Goal: Book appointment/travel/reservation

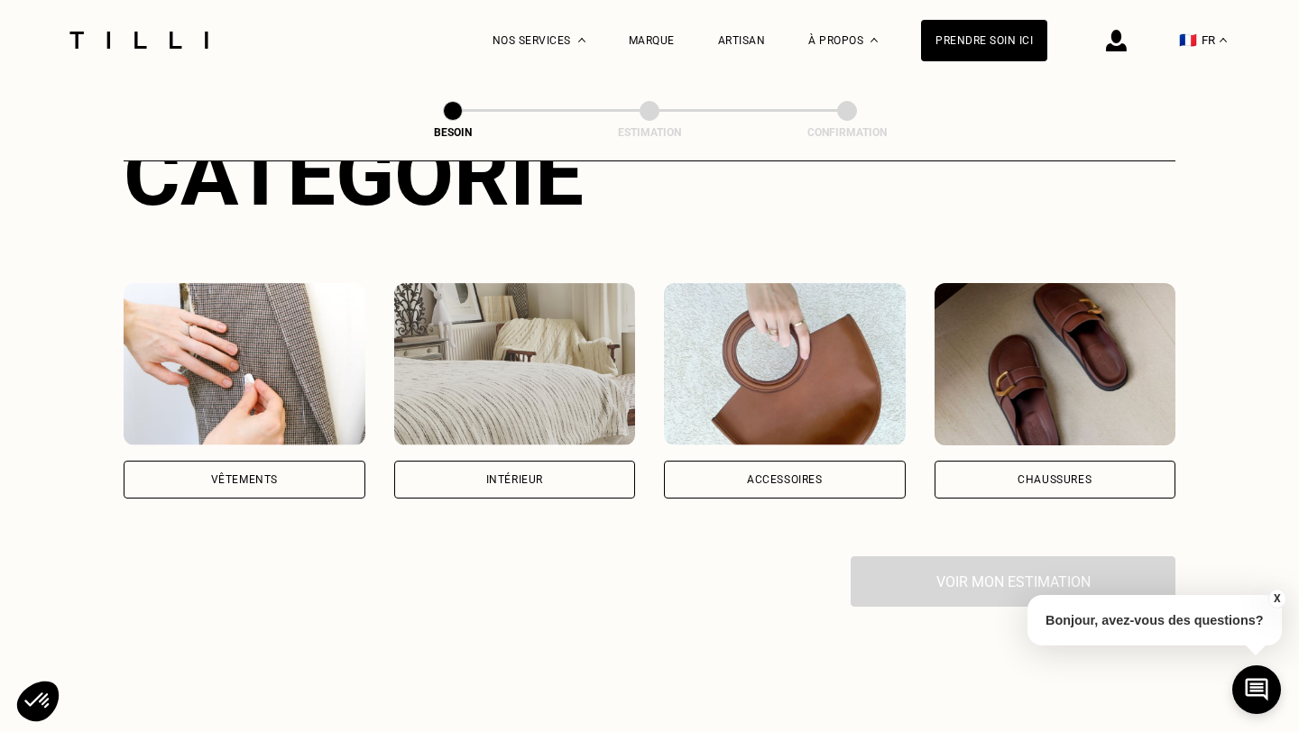
scroll to position [256, 0]
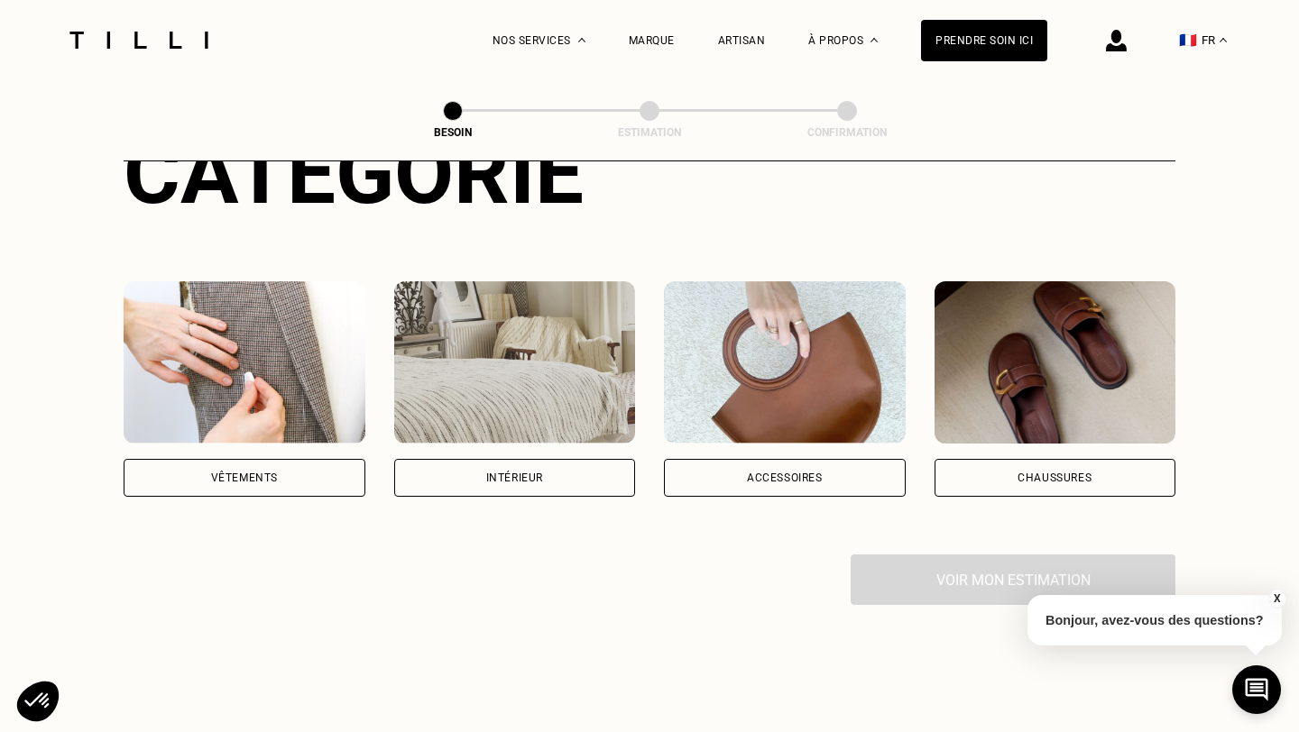
click at [288, 462] on div "Vêtements" at bounding box center [245, 478] width 242 height 38
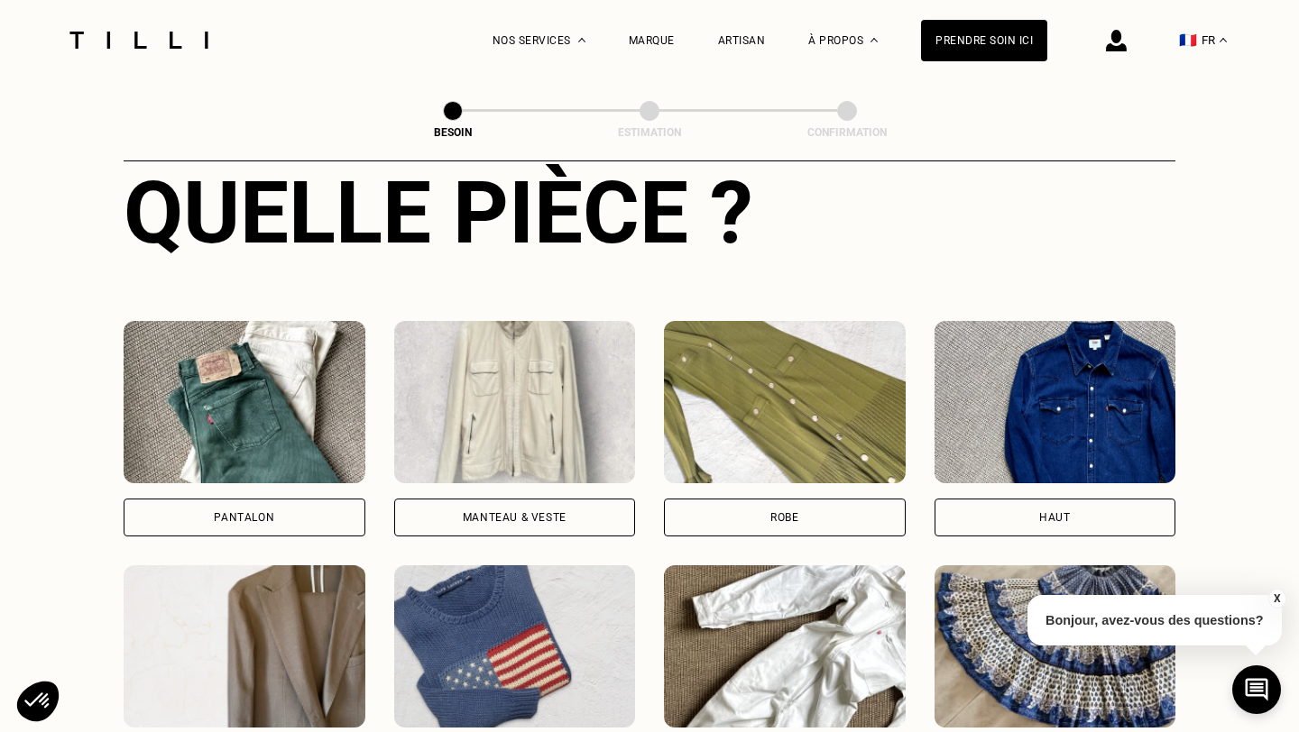
click at [299, 499] on div "Pantalon" at bounding box center [245, 518] width 242 height 38
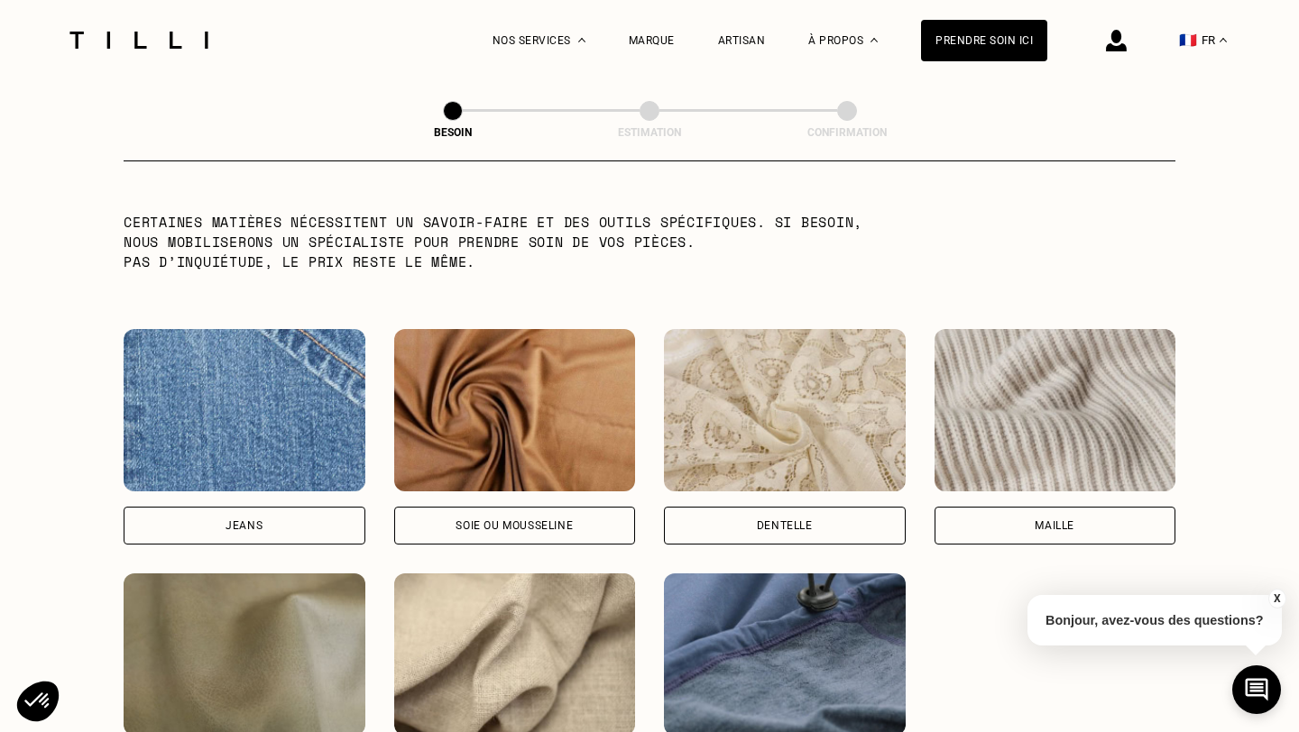
scroll to position [1809, 0]
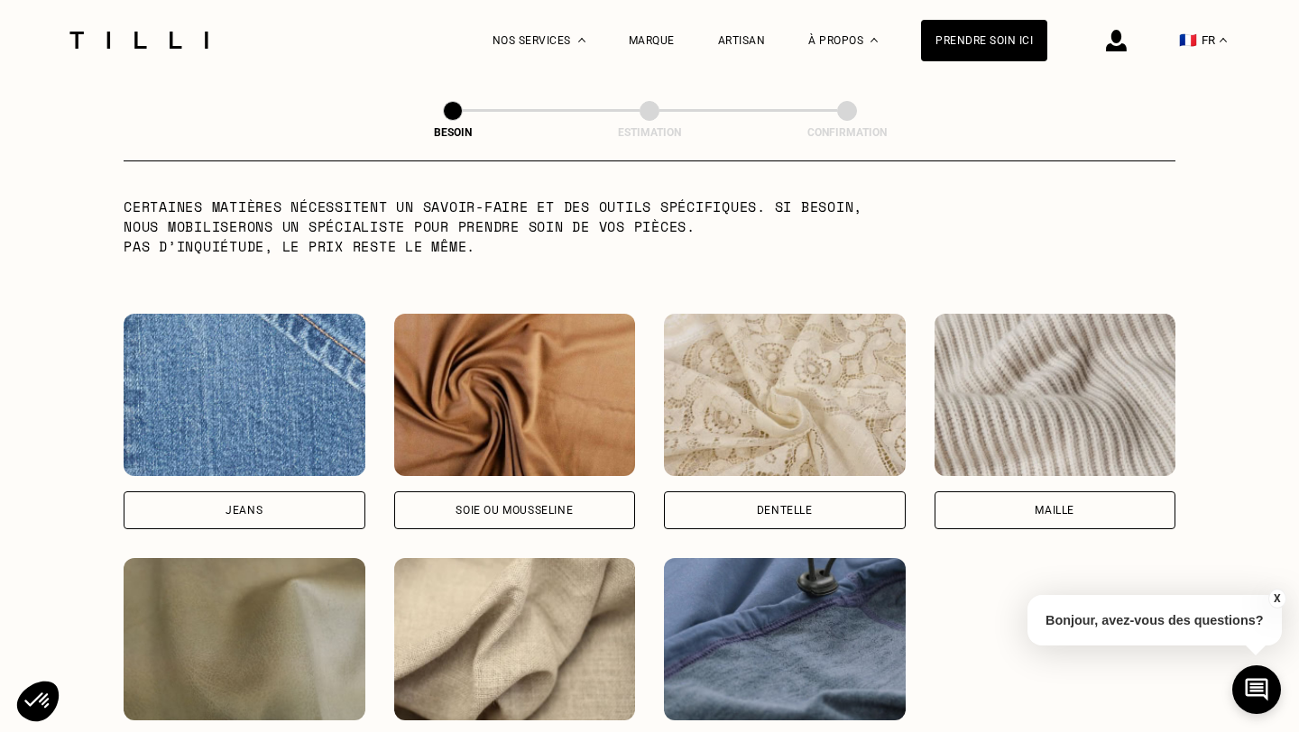
click at [290, 498] on div "Jeans" at bounding box center [245, 511] width 242 height 38
select select "FR"
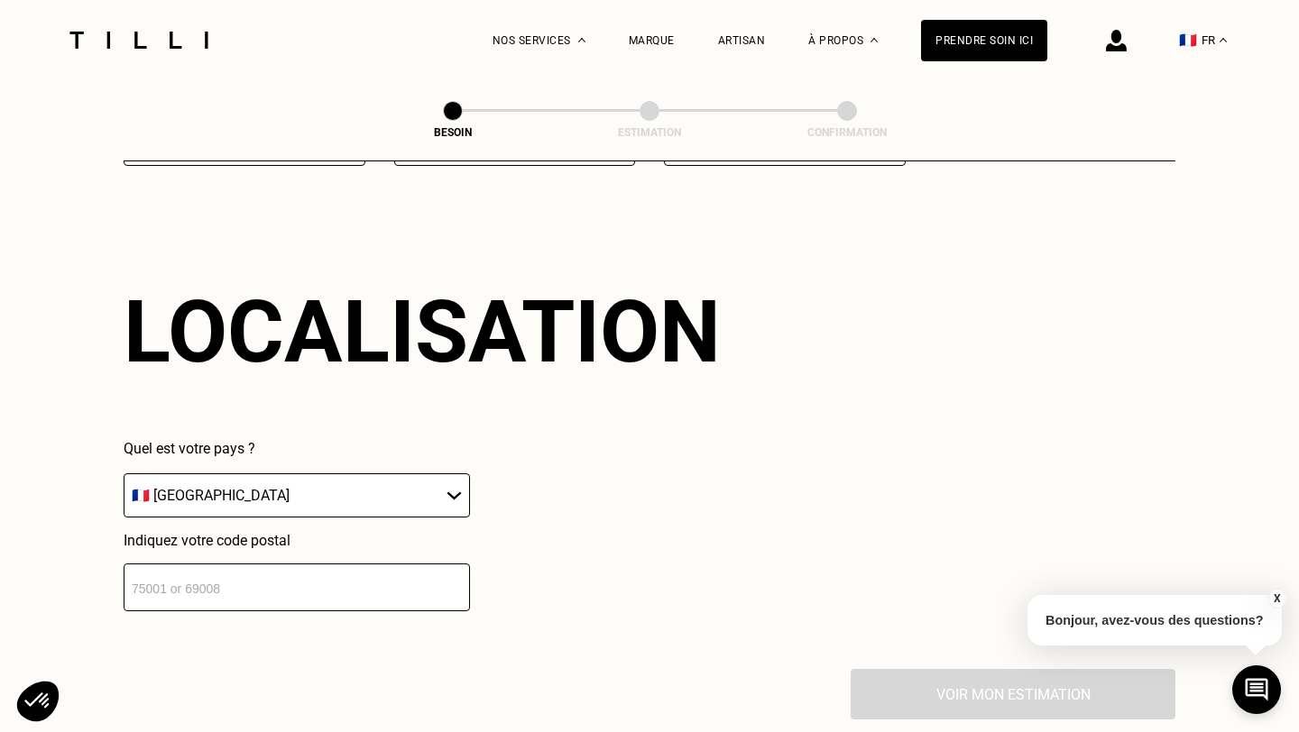
scroll to position [2419, 0]
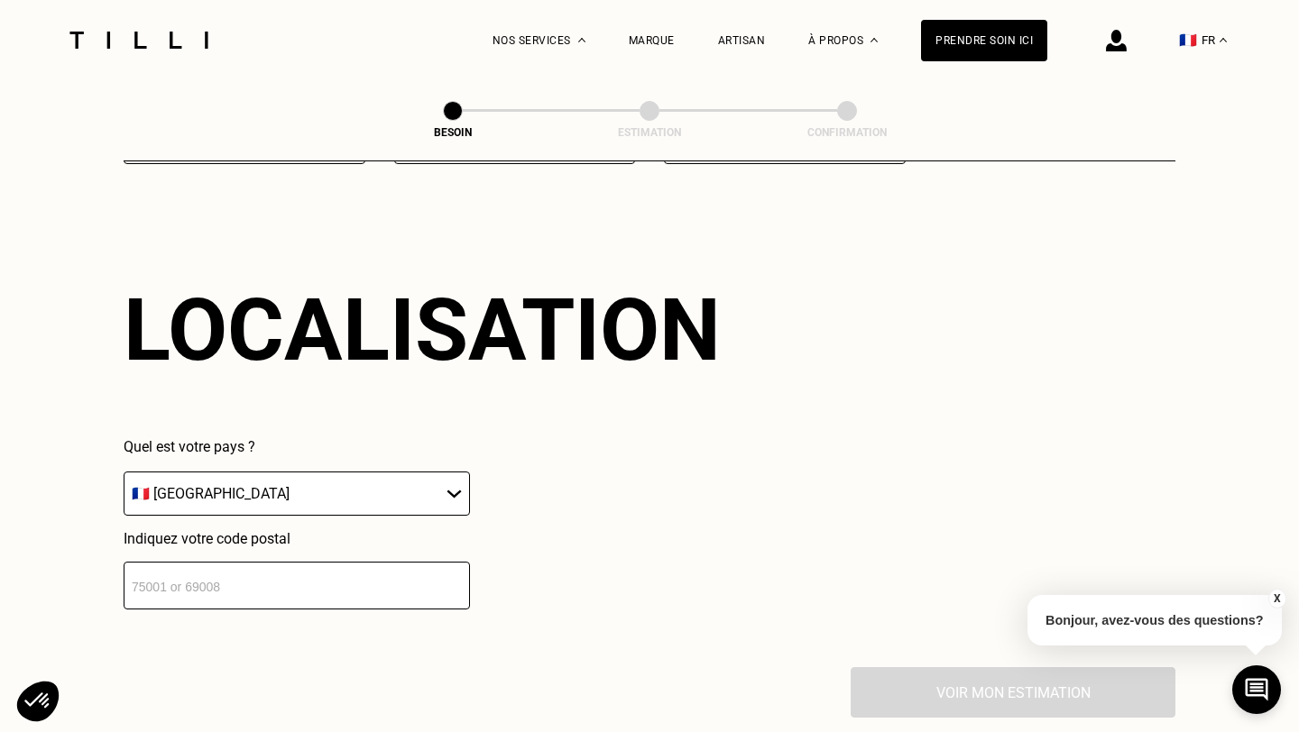
click at [333, 571] on input "number" at bounding box center [297, 586] width 346 height 48
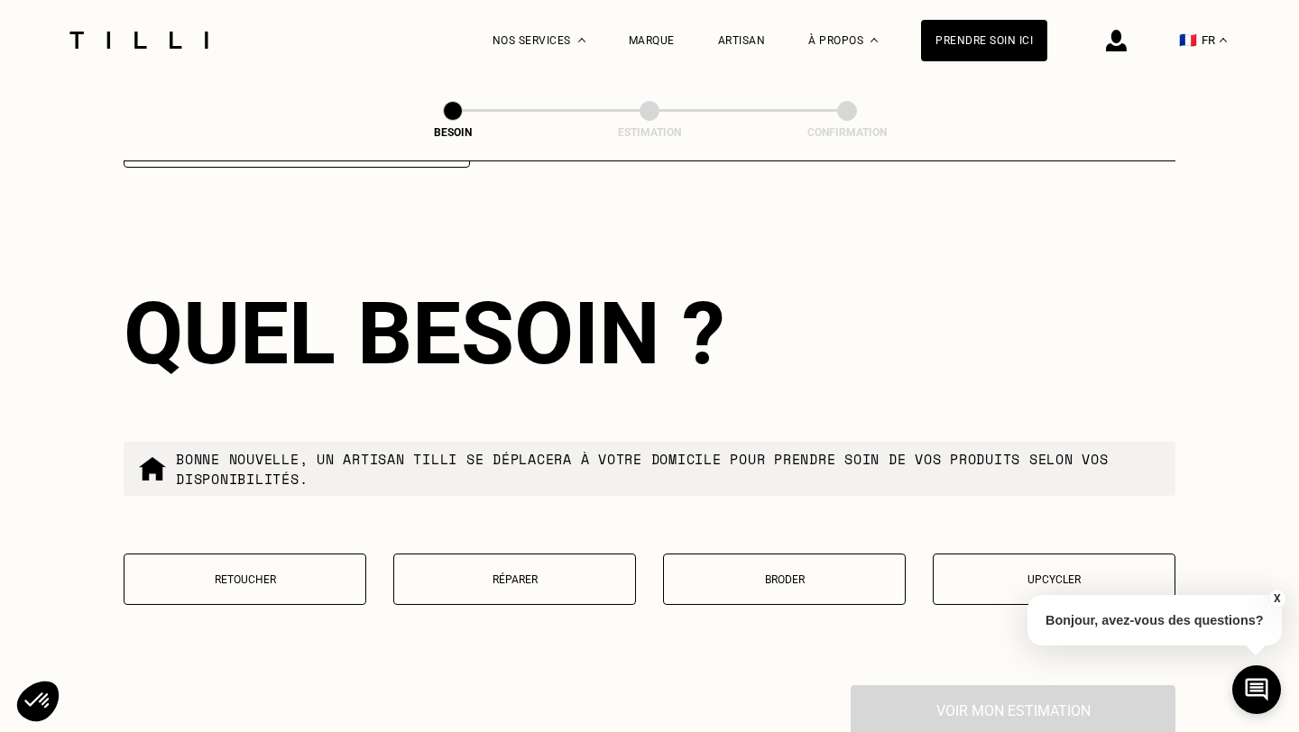
scroll to position [2865, 0]
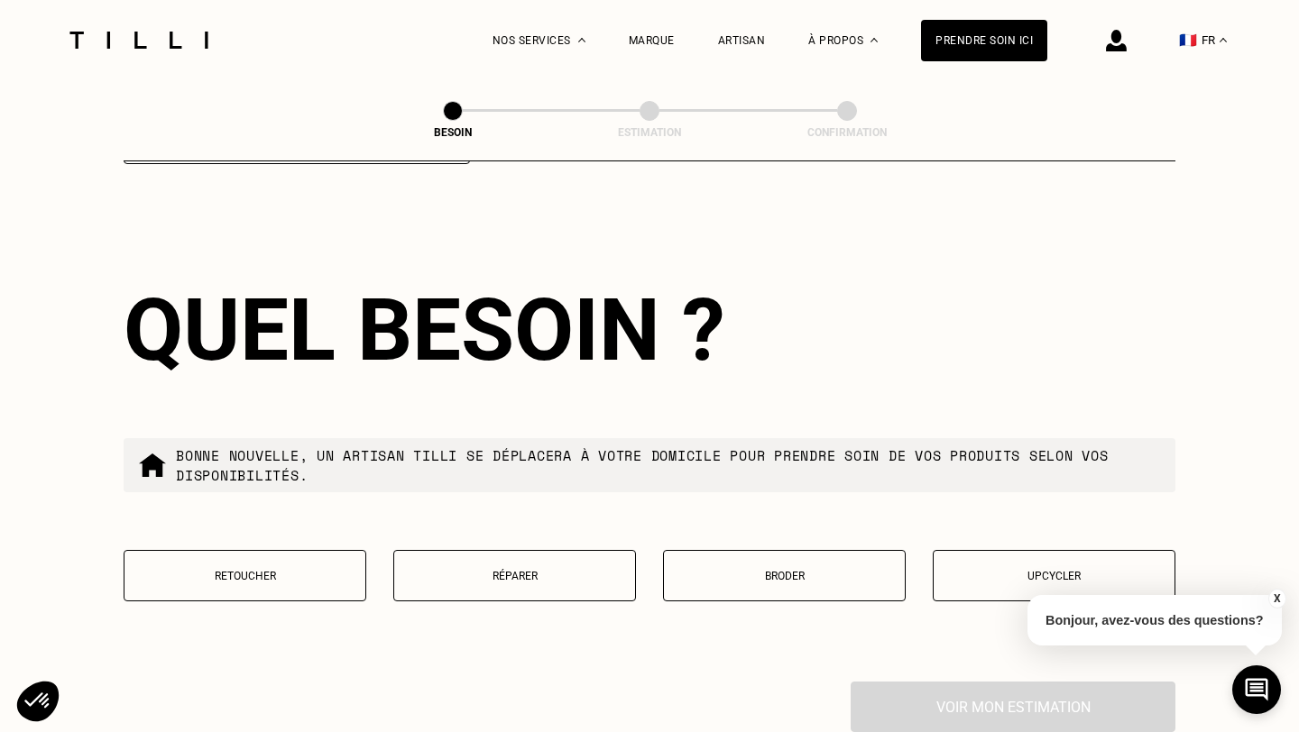
type input "75014"
click at [281, 550] on button "Retoucher" at bounding box center [245, 575] width 243 height 51
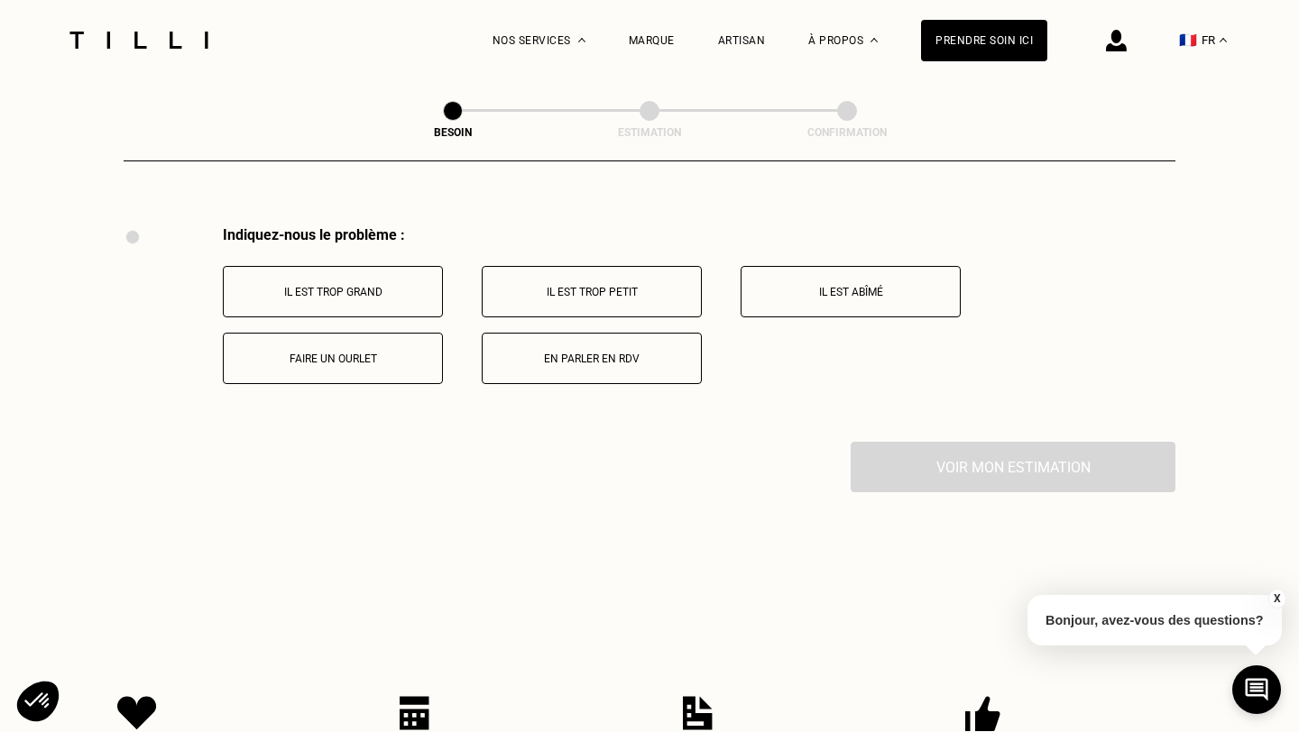
scroll to position [3326, 0]
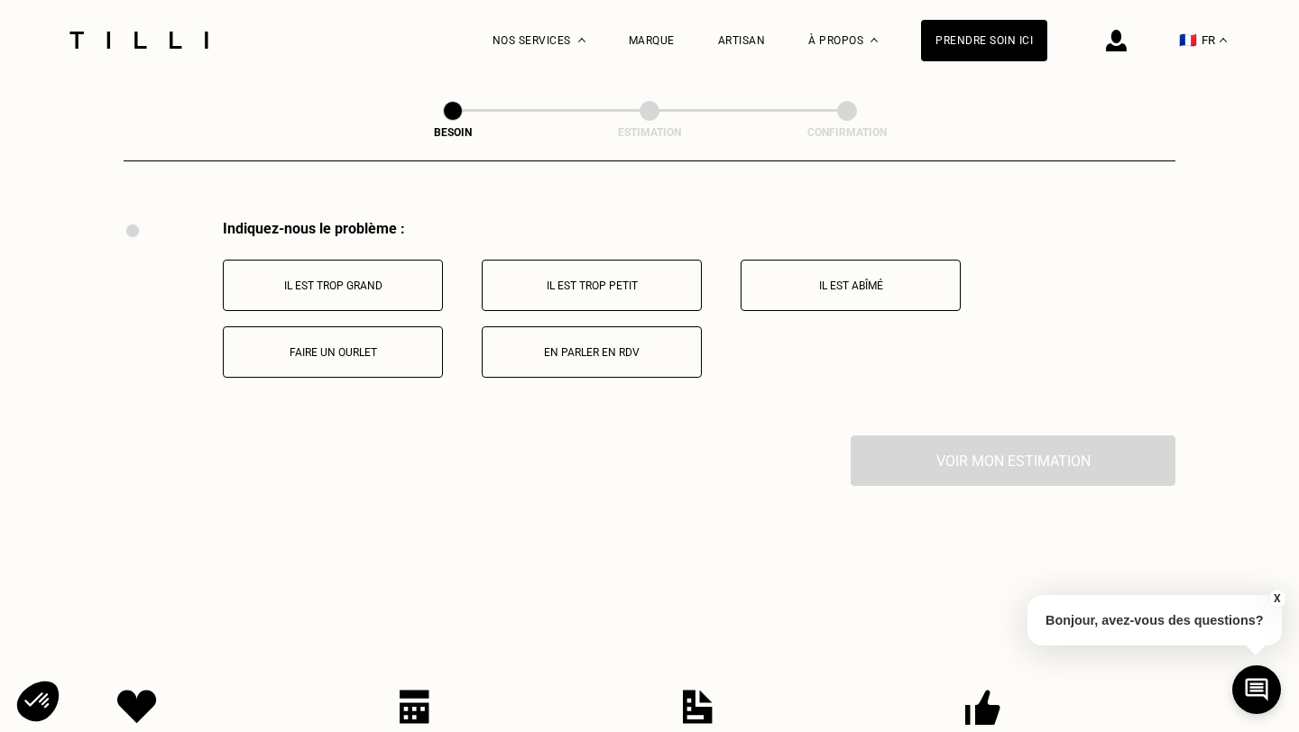
click at [389, 346] on p "Faire un ourlet" at bounding box center [333, 352] width 200 height 13
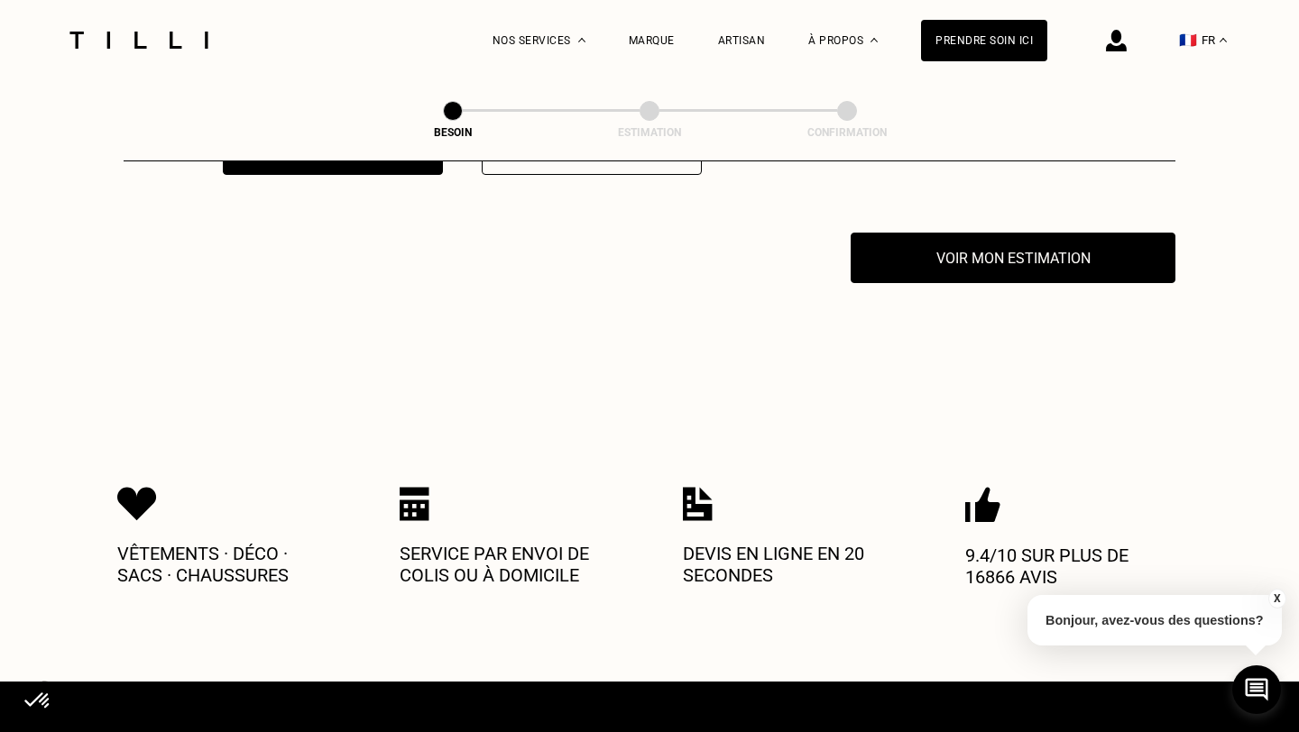
scroll to position [3542, 0]
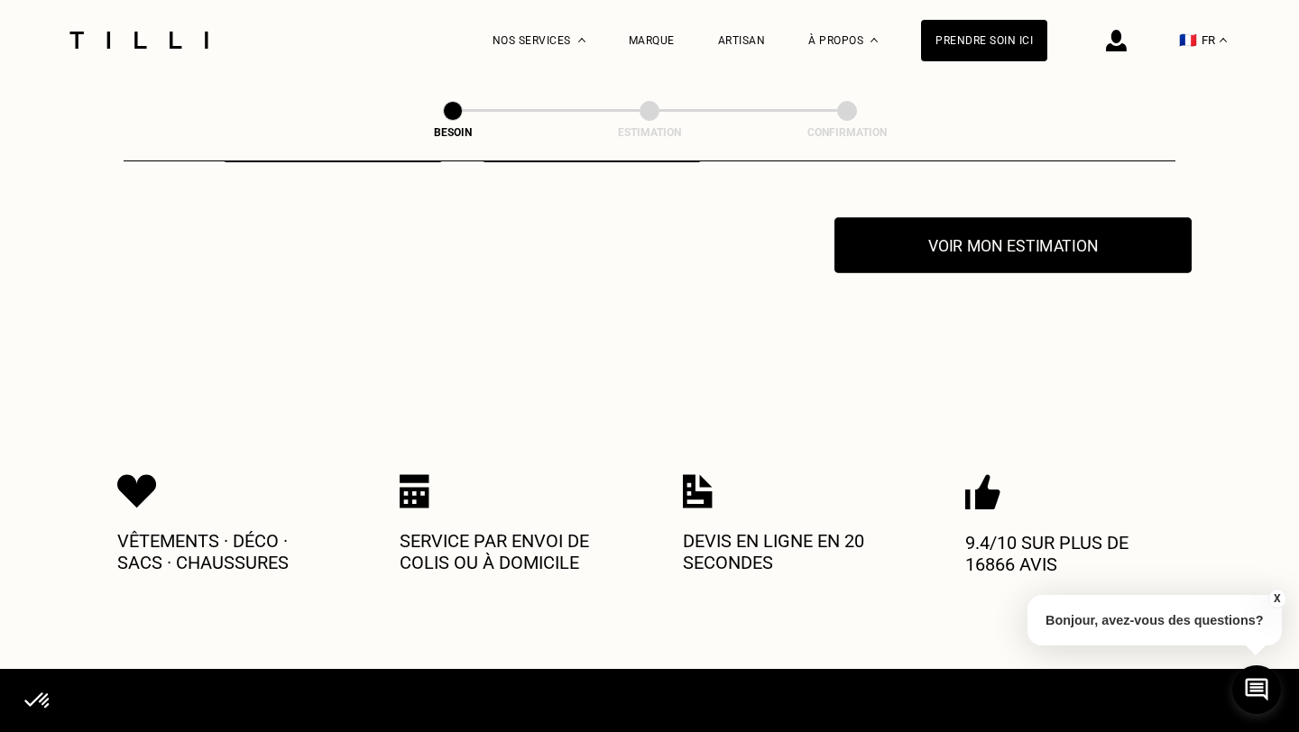
click at [976, 237] on button "Voir mon estimation" at bounding box center [1012, 245] width 357 height 56
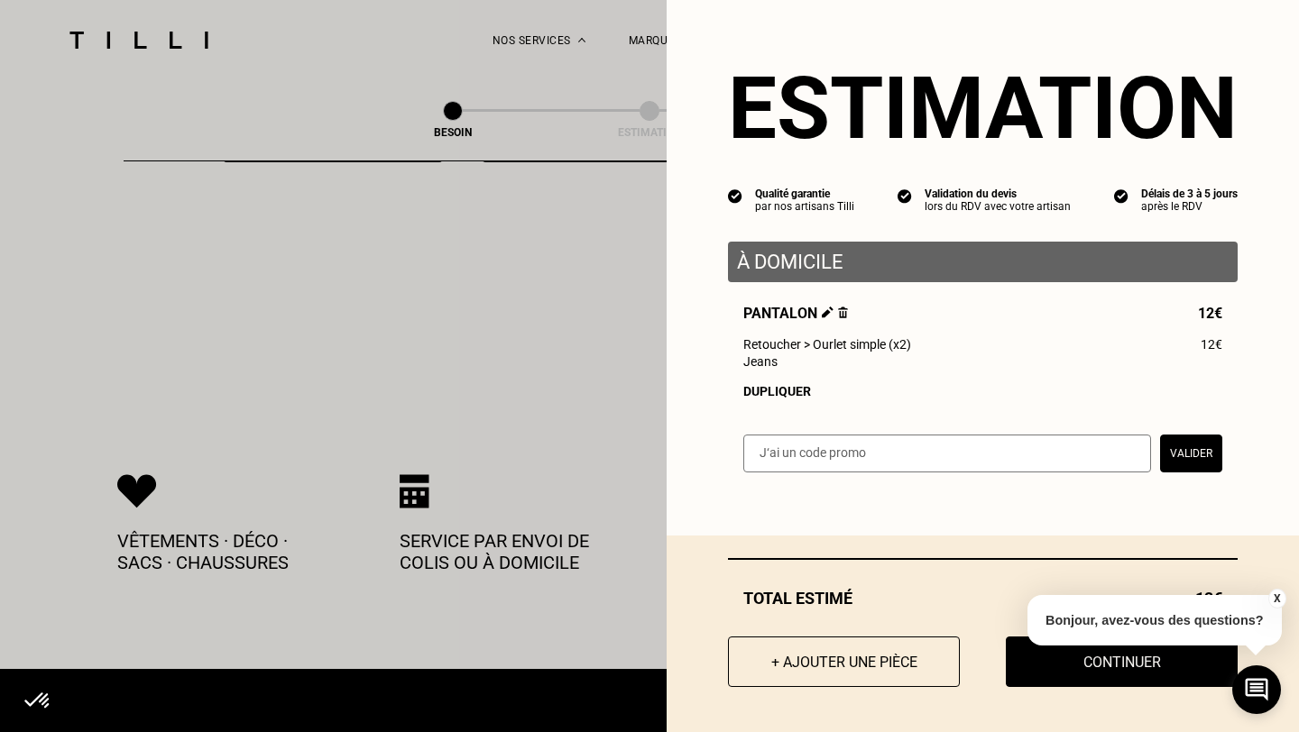
click at [782, 399] on div "Dupliquer" at bounding box center [982, 391] width 479 height 14
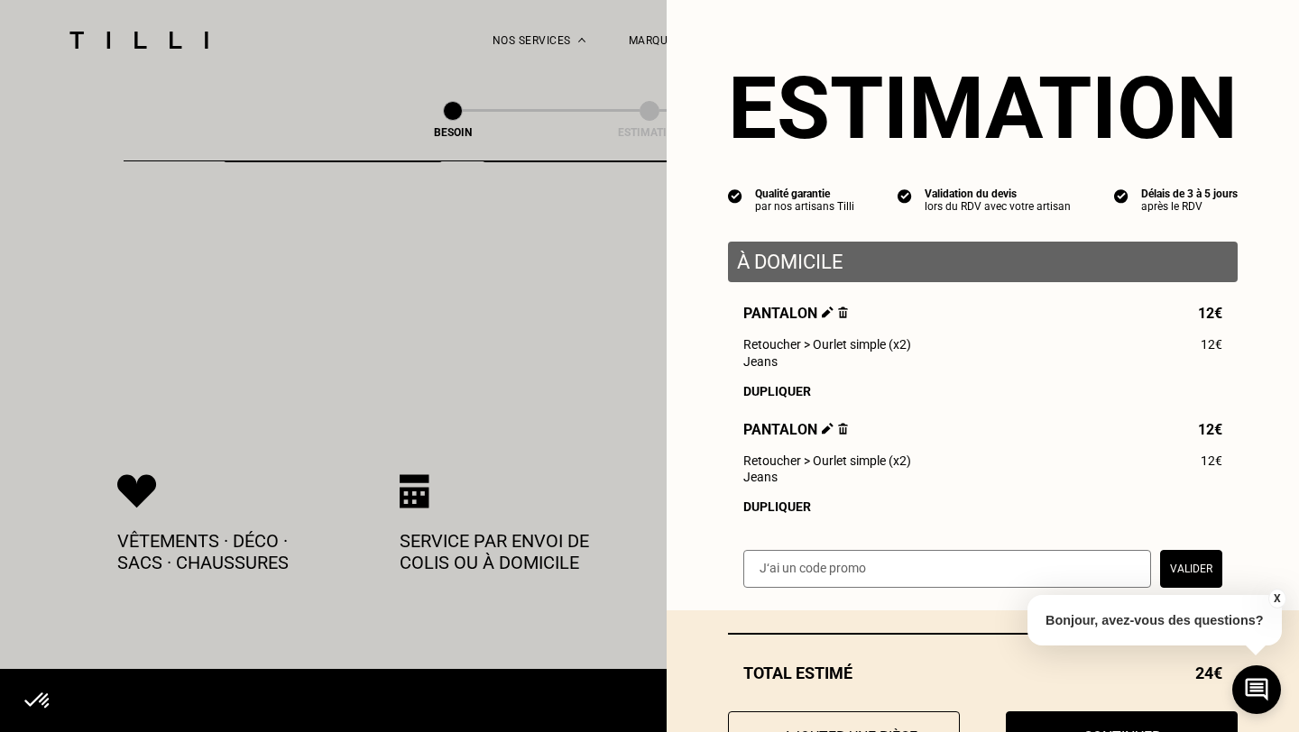
click at [796, 511] on div "Dupliquer" at bounding box center [982, 507] width 479 height 14
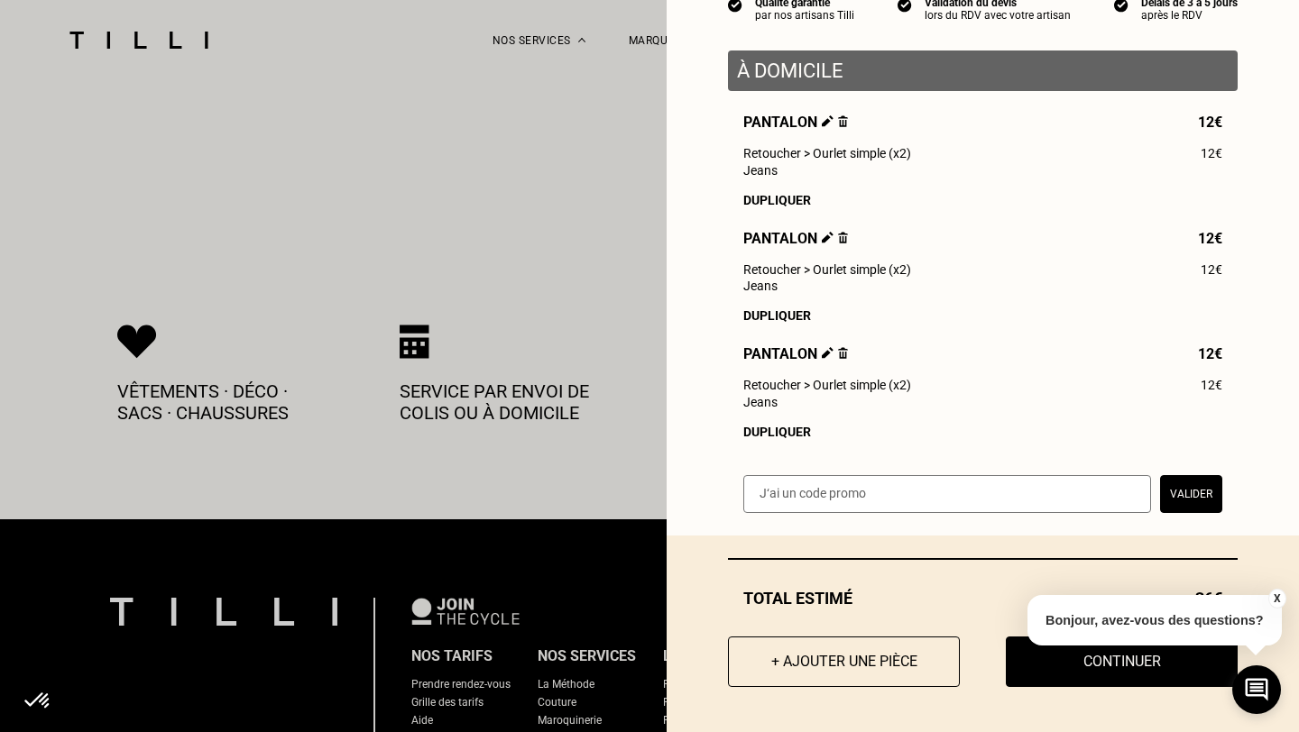
scroll to position [3699, 0]
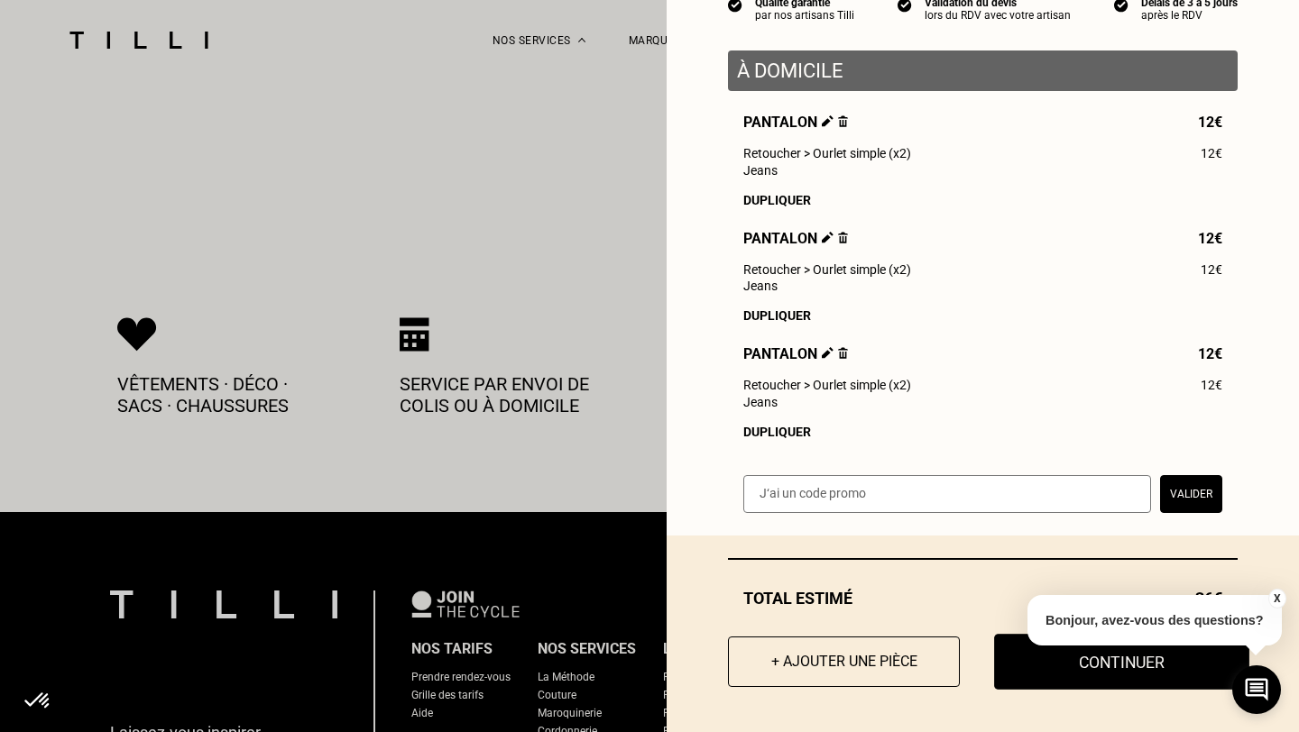
click at [1049, 680] on button "Continuer" at bounding box center [1121, 662] width 255 height 56
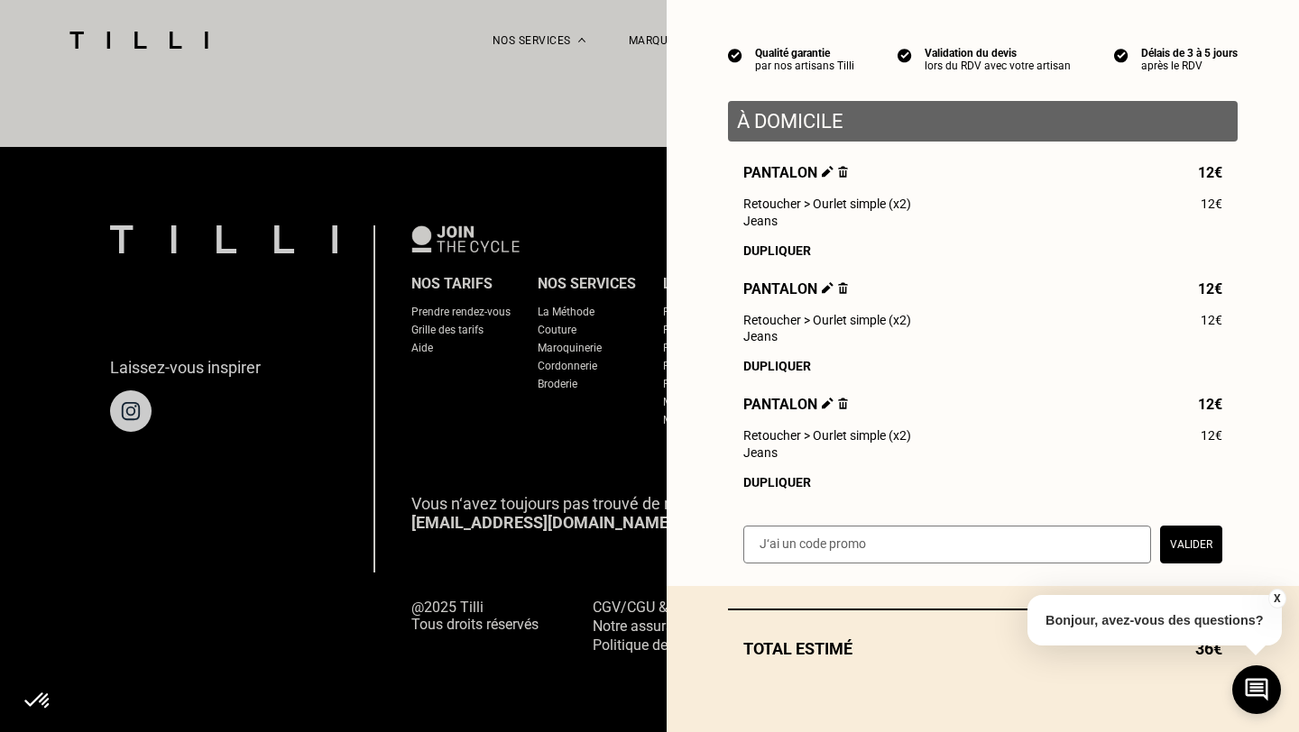
scroll to position [144, 0]
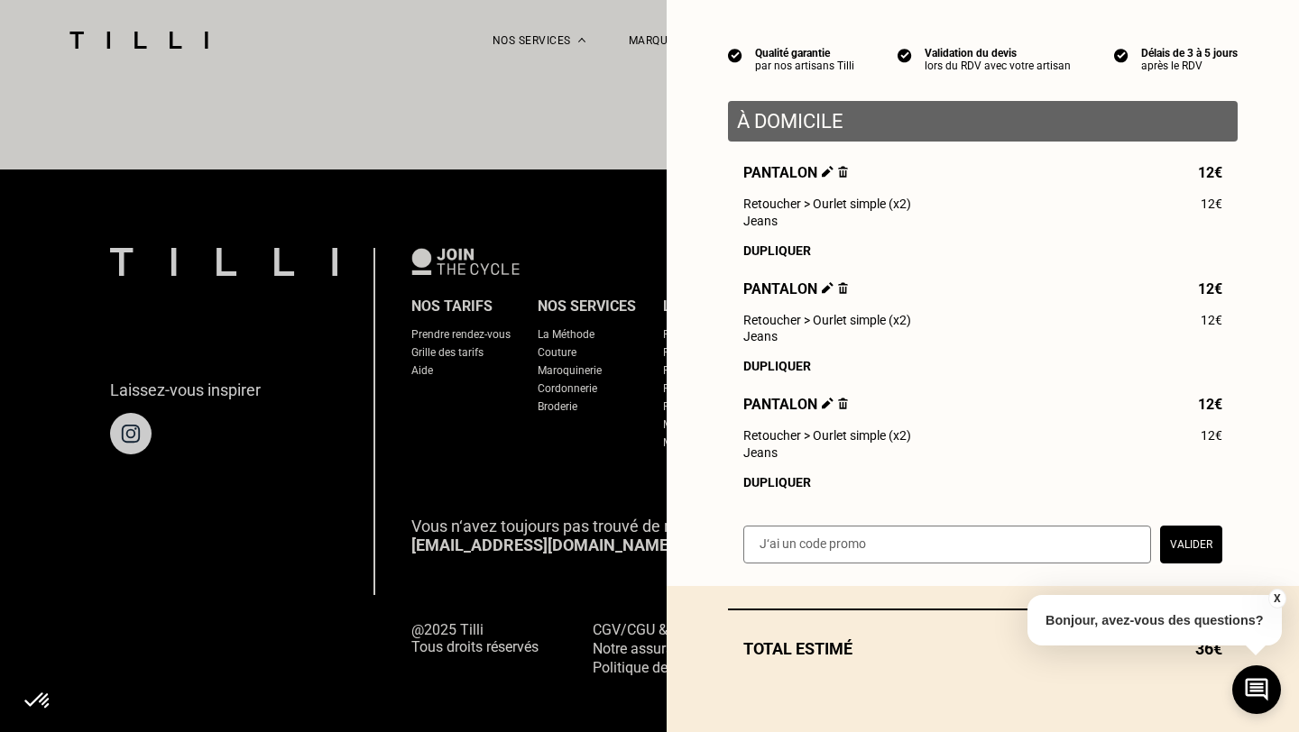
select select "FR"
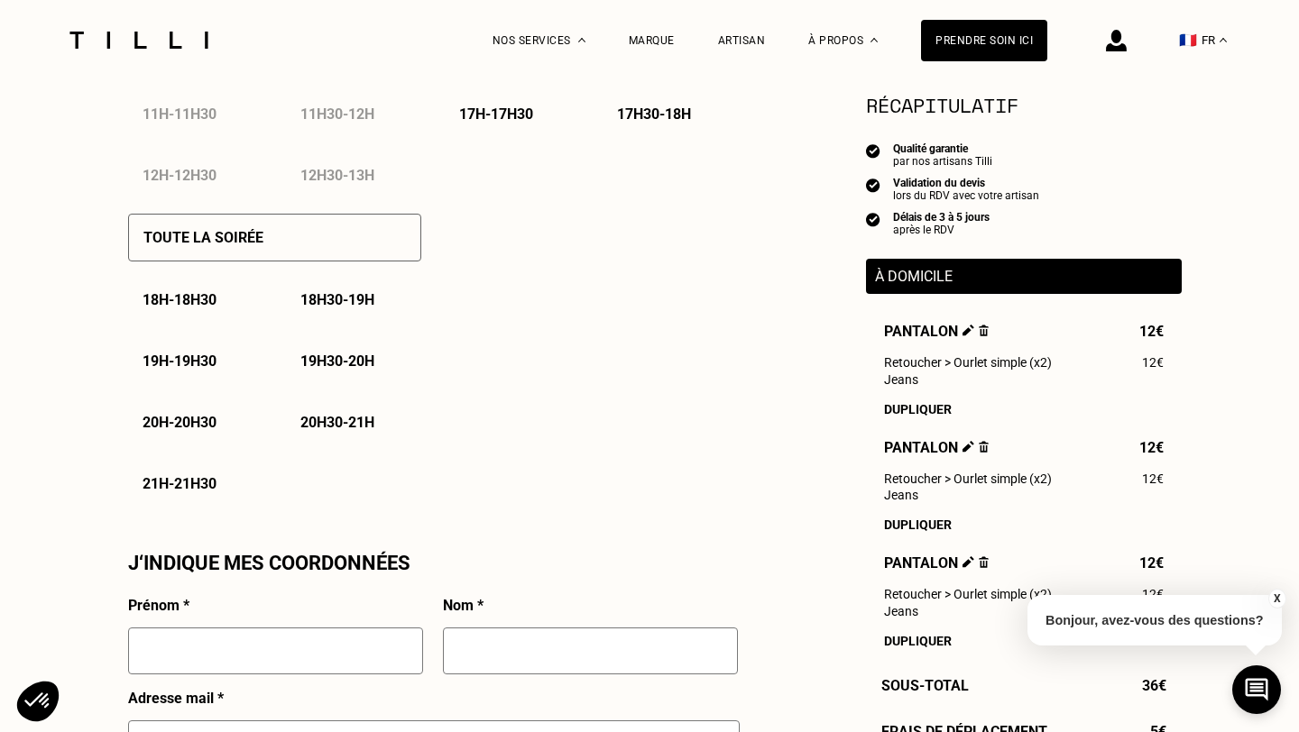
scroll to position [1177, 0]
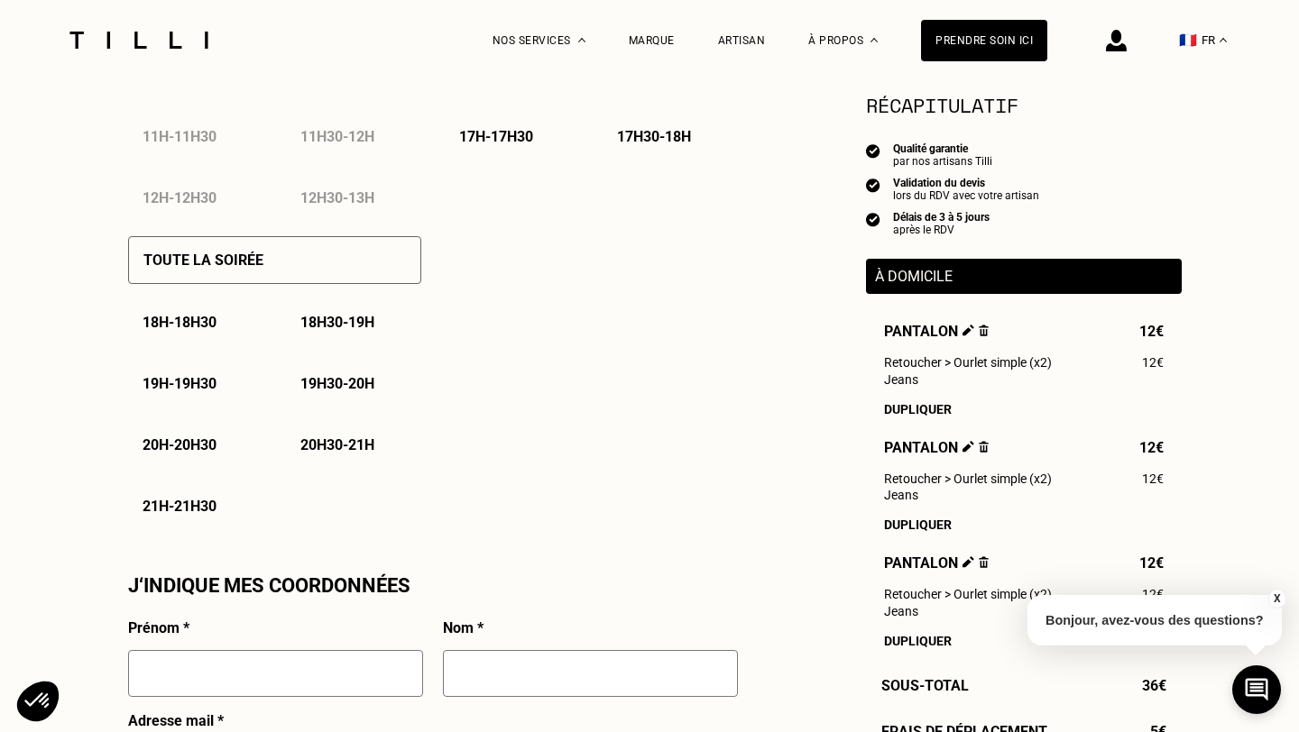
click at [965, 272] on p "À domicile" at bounding box center [1024, 276] width 298 height 17
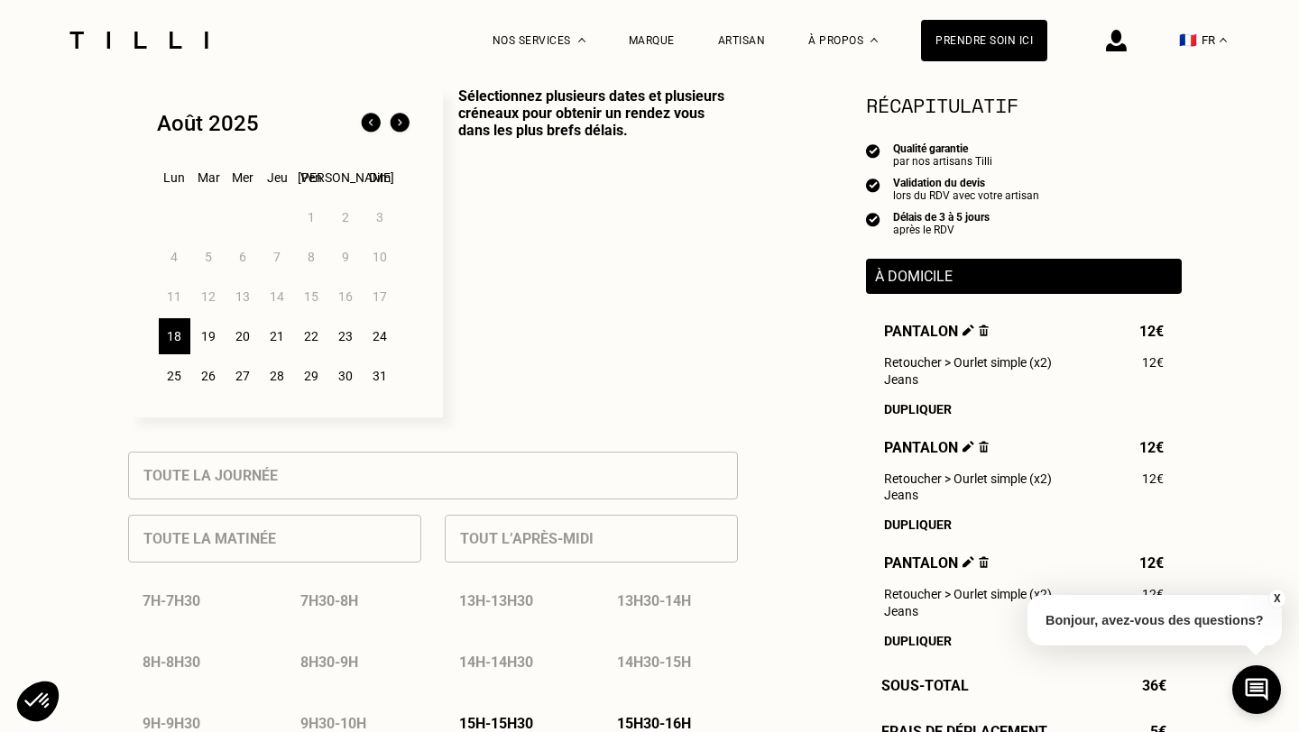
scroll to position [393, 0]
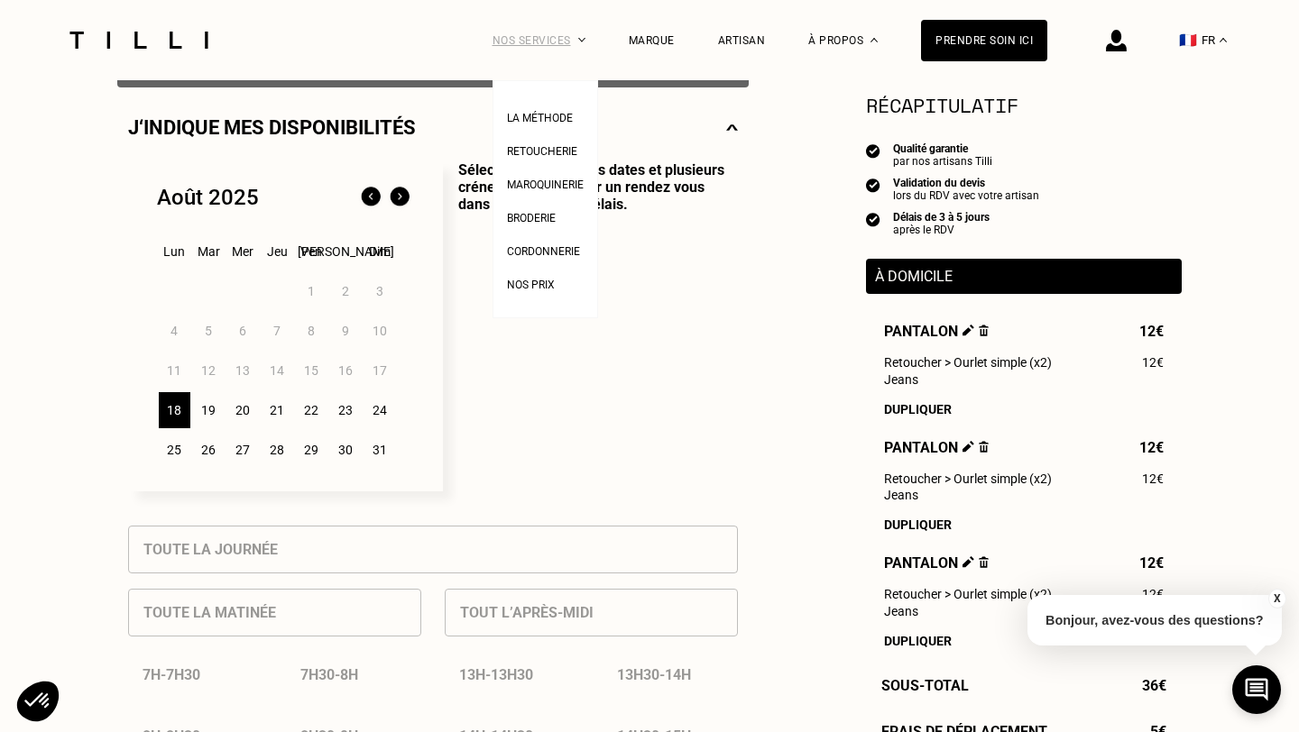
click at [545, 51] on div "Nos services" at bounding box center [538, 40] width 93 height 80
click at [553, 120] on span "La Méthode" at bounding box center [540, 118] width 66 height 13
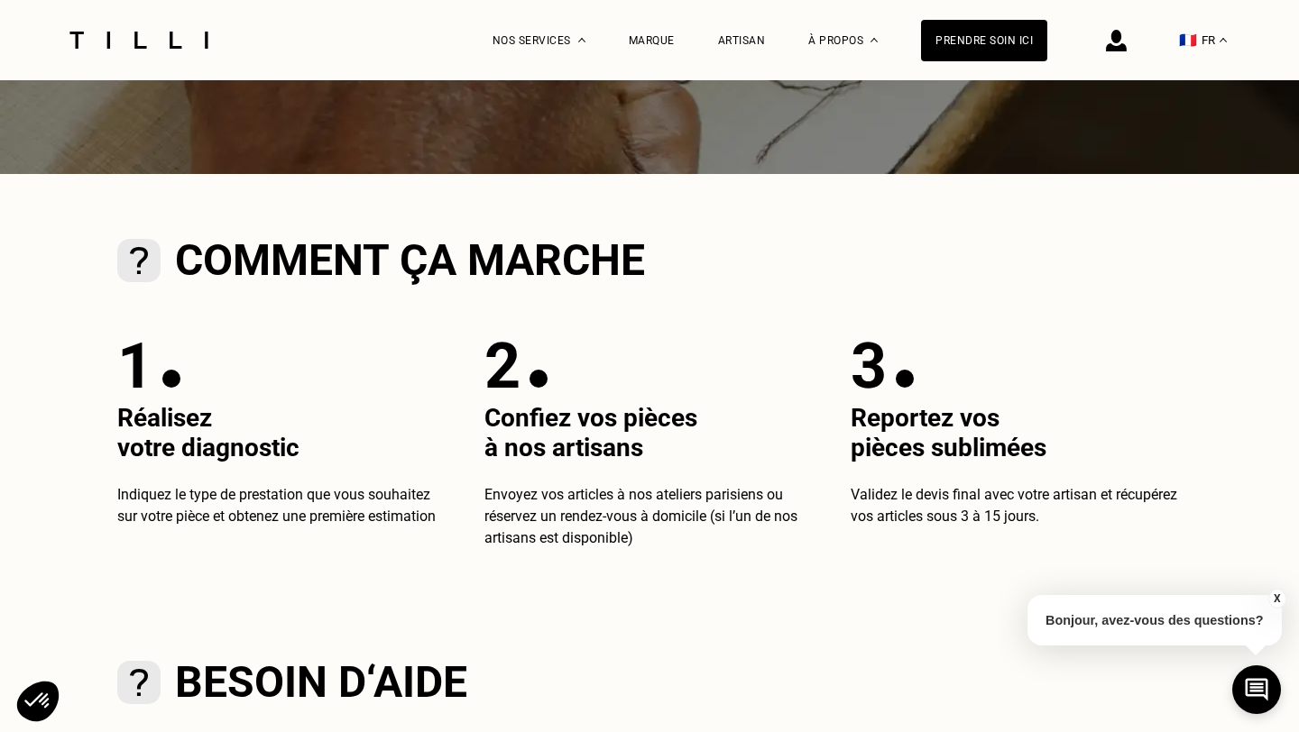
scroll to position [446, 0]
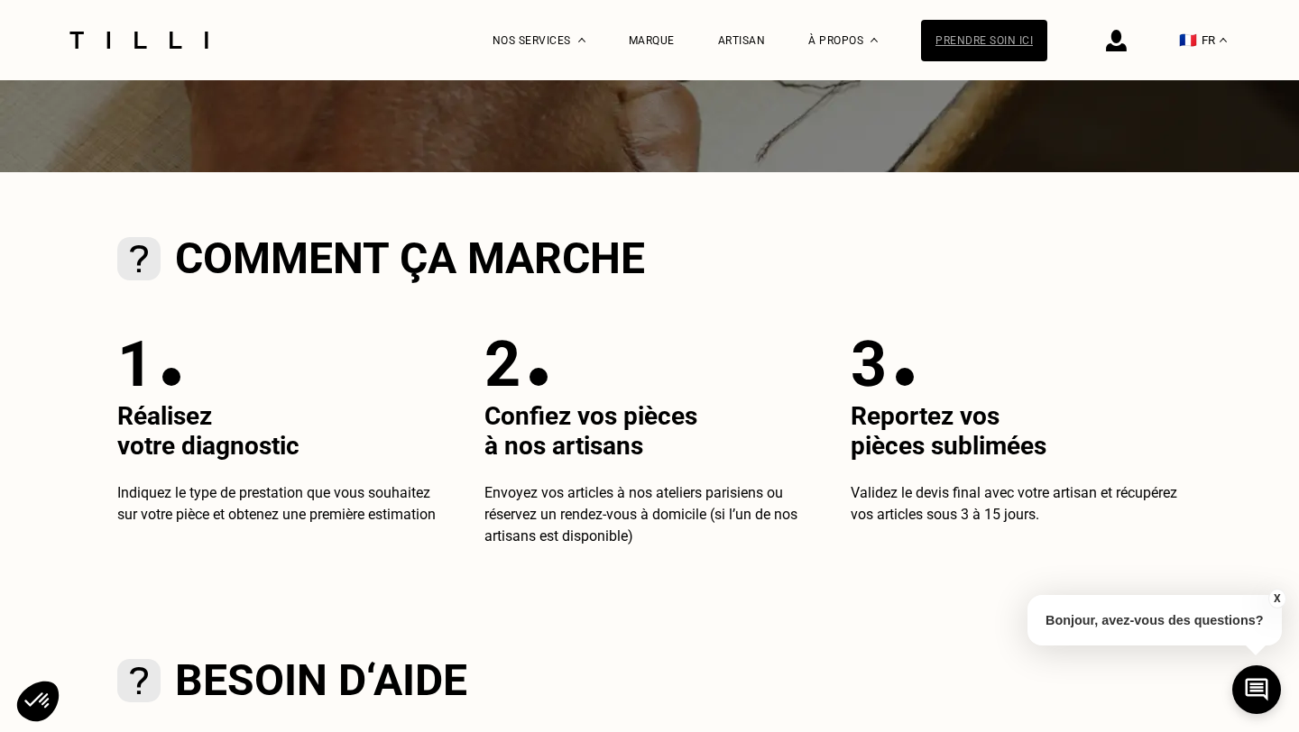
click at [1001, 41] on div "Prendre soin ici" at bounding box center [984, 40] width 126 height 41
select select "FR"
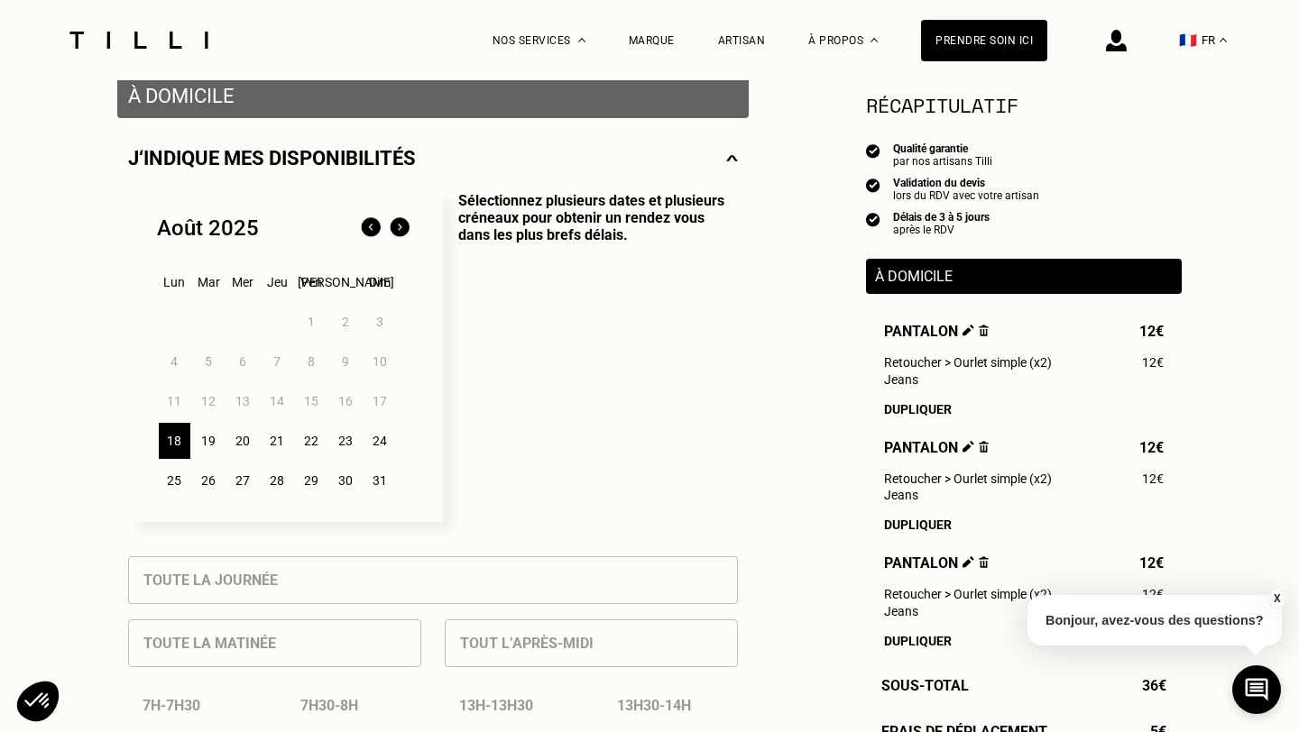
scroll to position [325, 0]
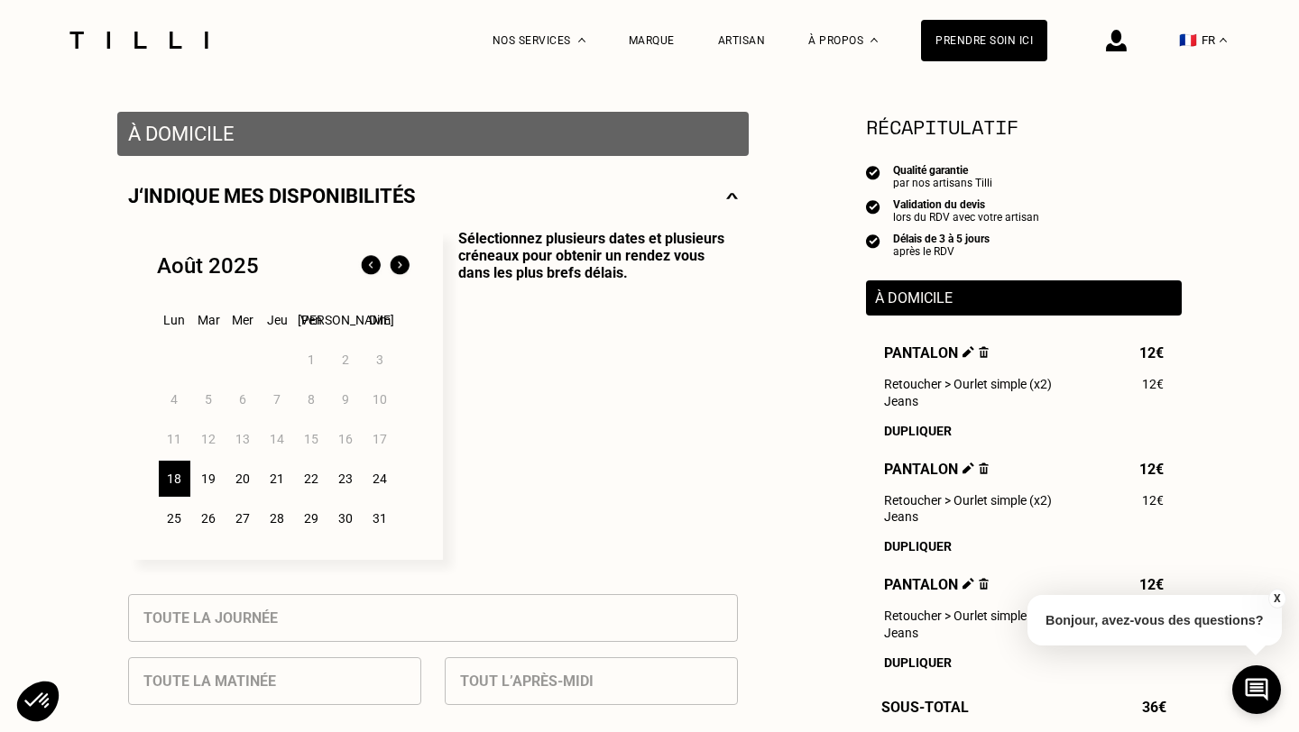
click at [921, 296] on p "À domicile" at bounding box center [1024, 298] width 298 height 17
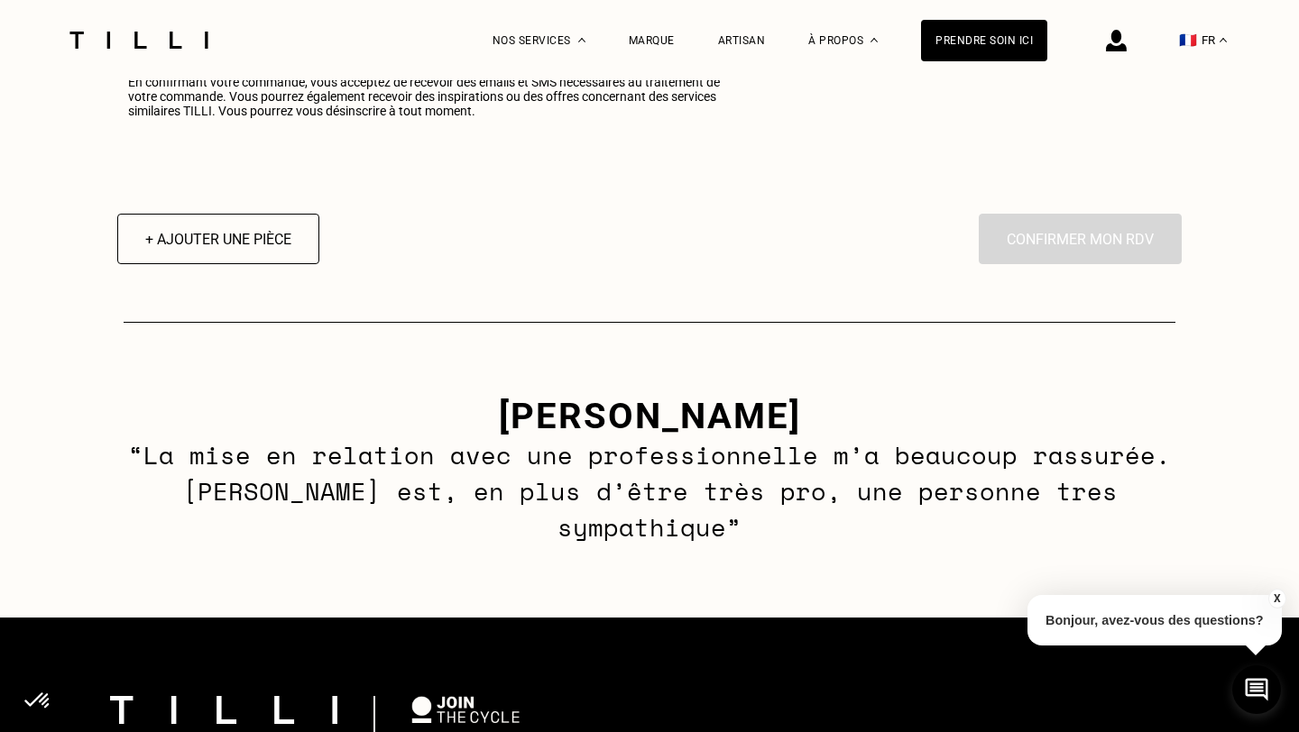
scroll to position [2423, 0]
